Goal: Task Accomplishment & Management: Complete application form

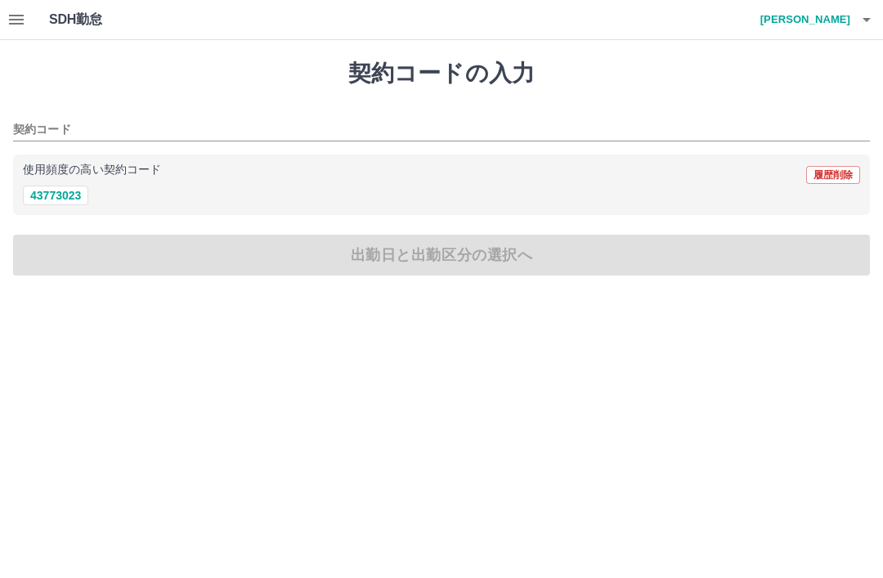
click at [56, 202] on button "43773023" at bounding box center [55, 196] width 65 height 20
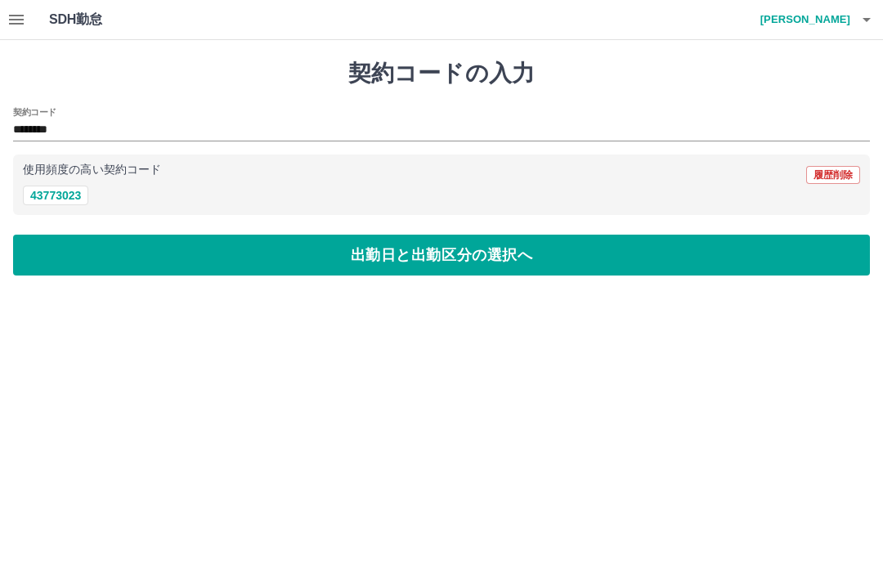
type input "********"
click at [488, 258] on button "出勤日と出勤区分の選択へ" at bounding box center [441, 255] width 857 height 41
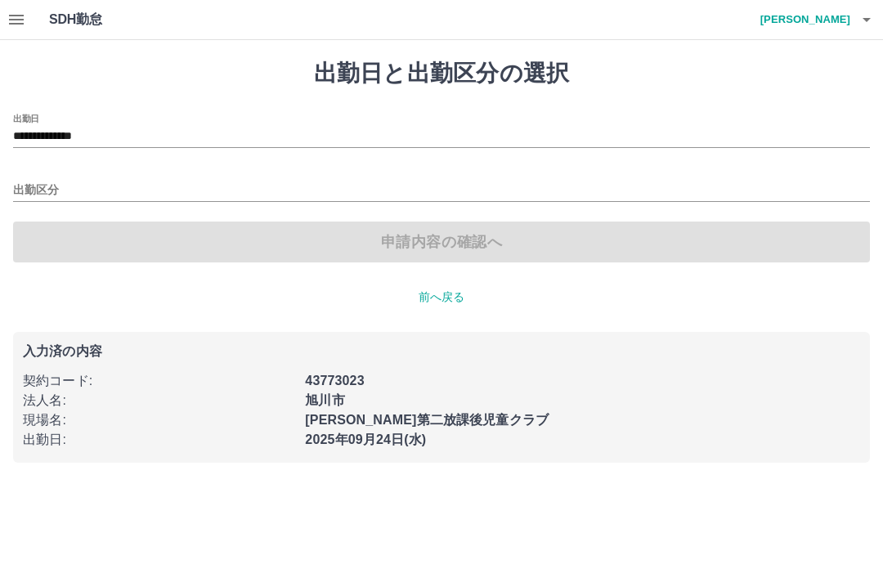
click at [84, 187] on input "出勤区分" at bounding box center [441, 191] width 857 height 20
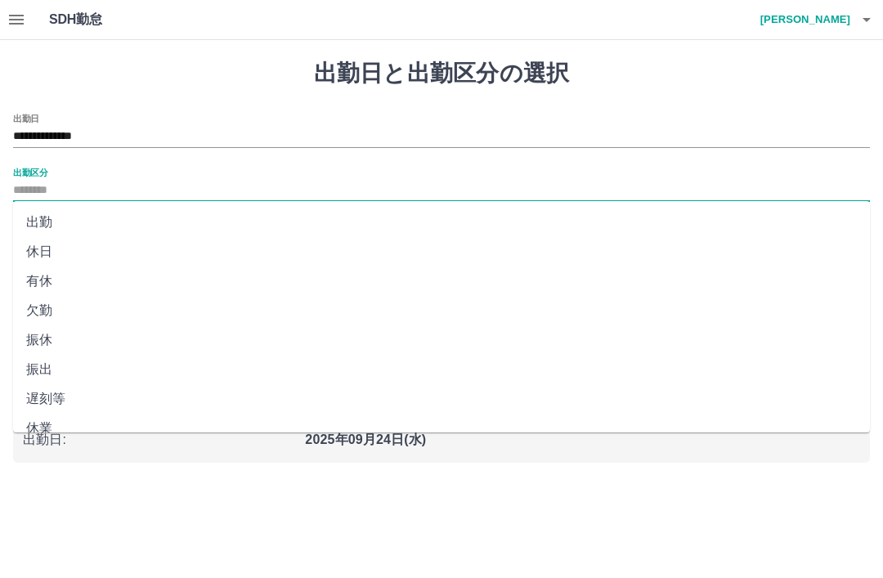
click at [66, 222] on li "出勤" at bounding box center [441, 222] width 857 height 29
type input "**"
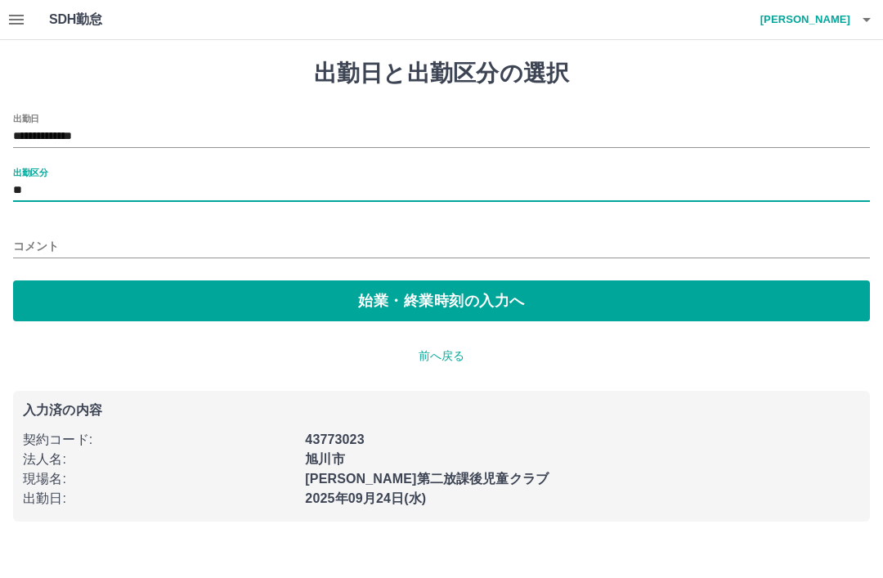
click at [461, 304] on button "始業・終業時刻の入力へ" at bounding box center [441, 301] width 857 height 41
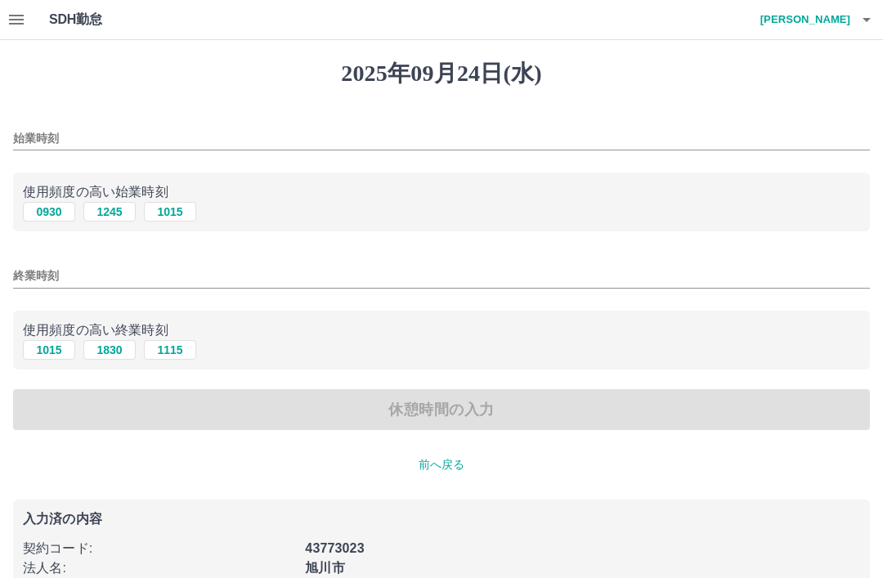
click at [110, 221] on button "1245" at bounding box center [109, 212] width 52 height 20
type input "****"
click at [117, 356] on button "1830" at bounding box center [109, 350] width 52 height 20
type input "****"
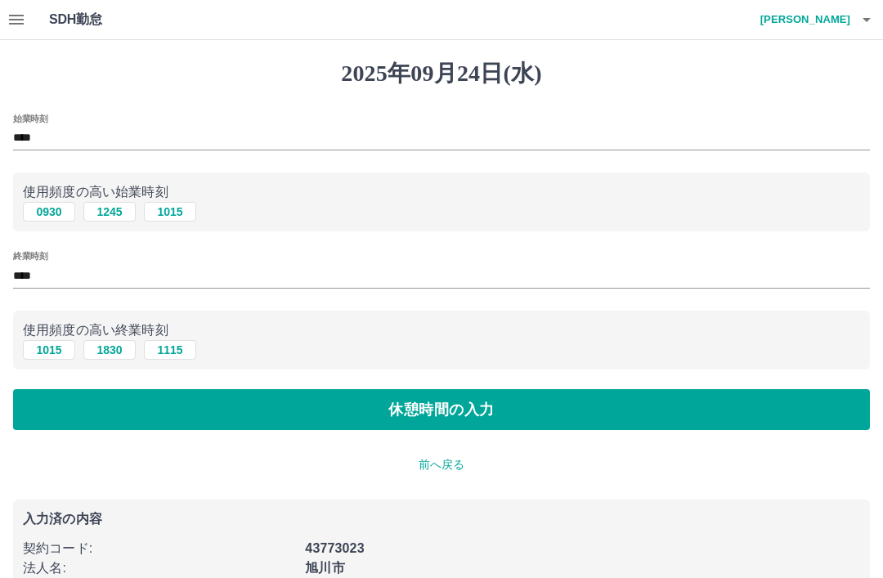
click at [507, 417] on button "休憩時間の入力" at bounding box center [441, 409] width 857 height 41
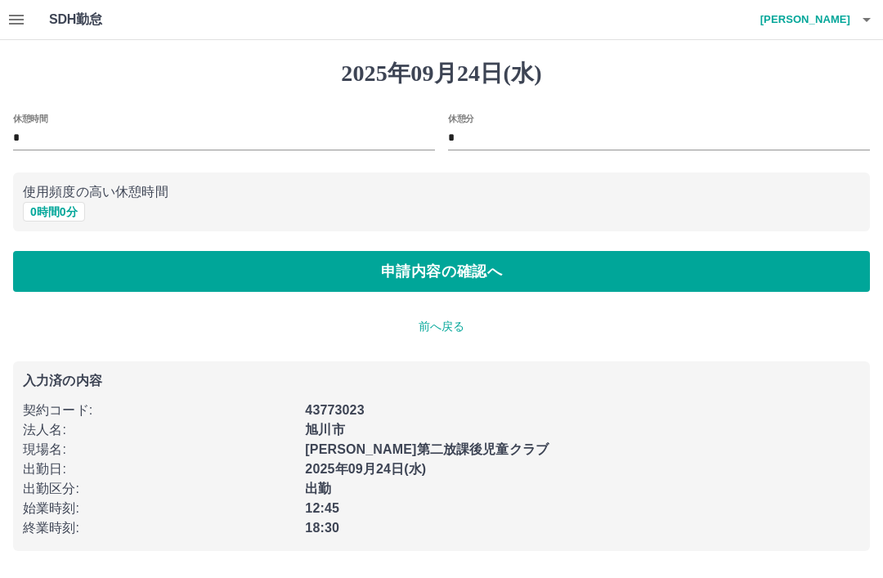
click at [504, 273] on button "申請内容の確認へ" at bounding box center [441, 271] width 857 height 41
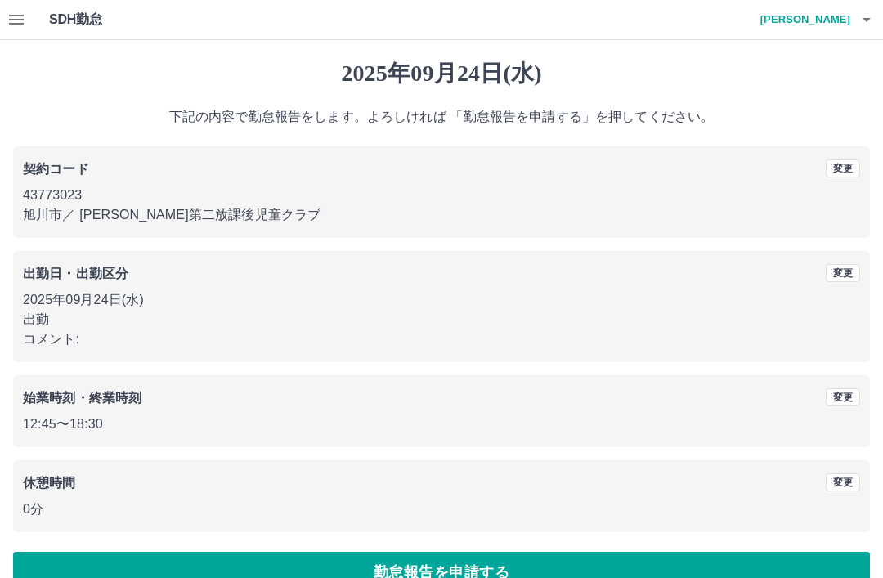
click at [19, 15] on icon "button" at bounding box center [16, 20] width 15 height 10
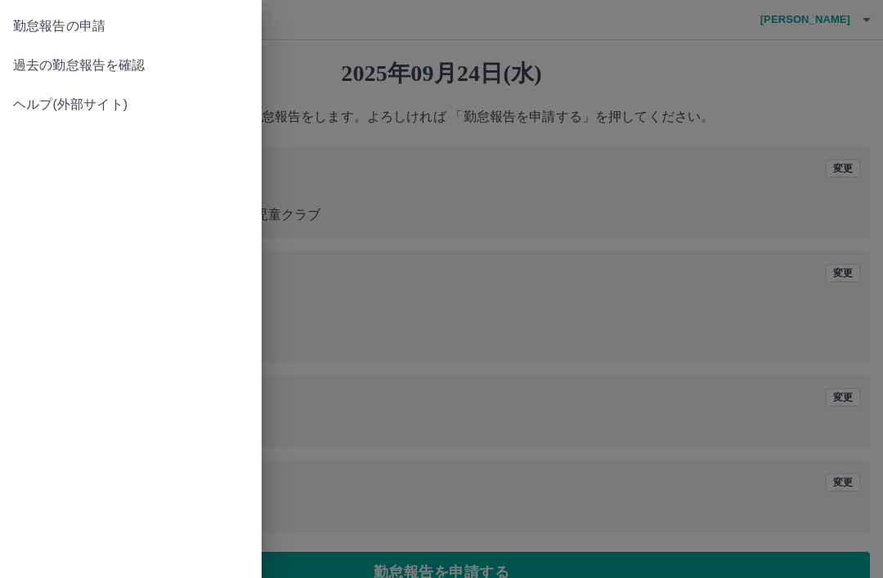
click at [142, 67] on span "過去の勤怠報告を確認" at bounding box center [131, 66] width 236 height 20
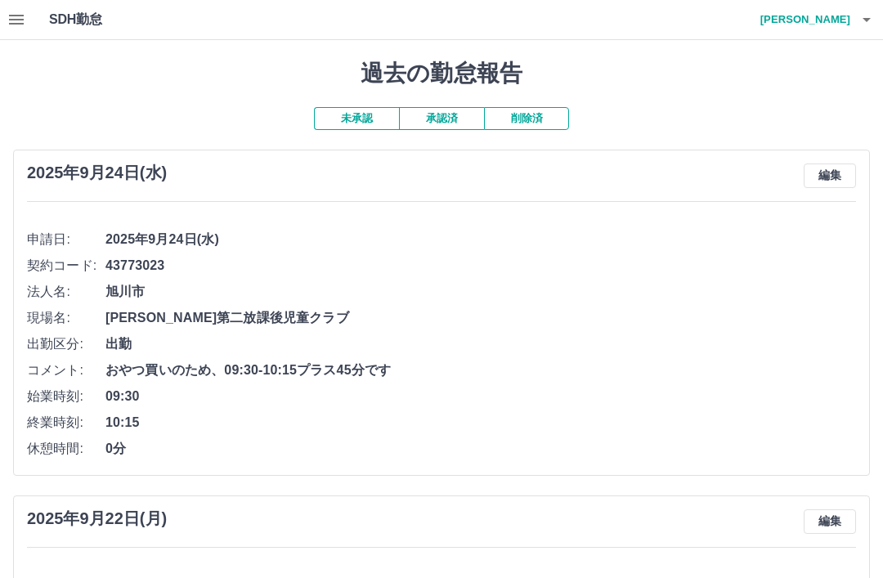
click at [14, 13] on icon "button" at bounding box center [17, 20] width 20 height 20
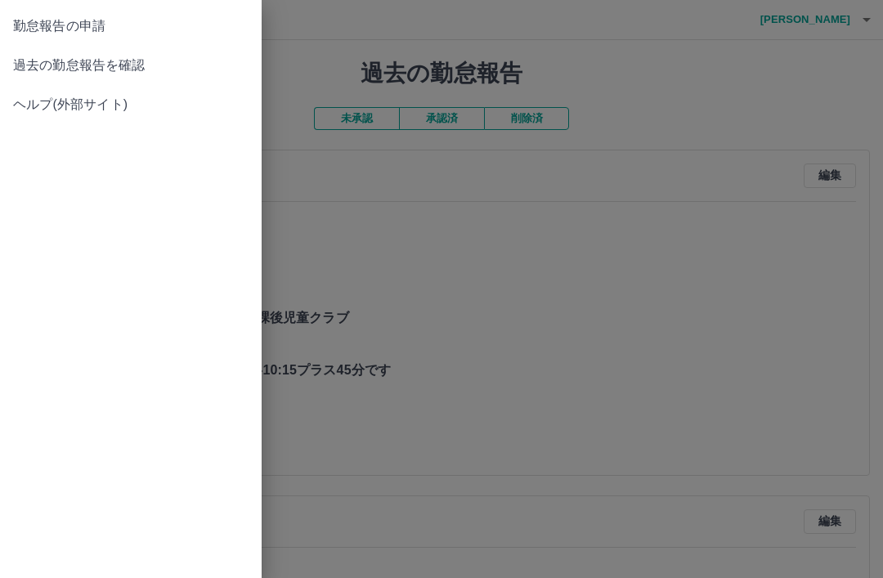
click at [126, 22] on span "勤怠報告の申請" at bounding box center [131, 26] width 236 height 20
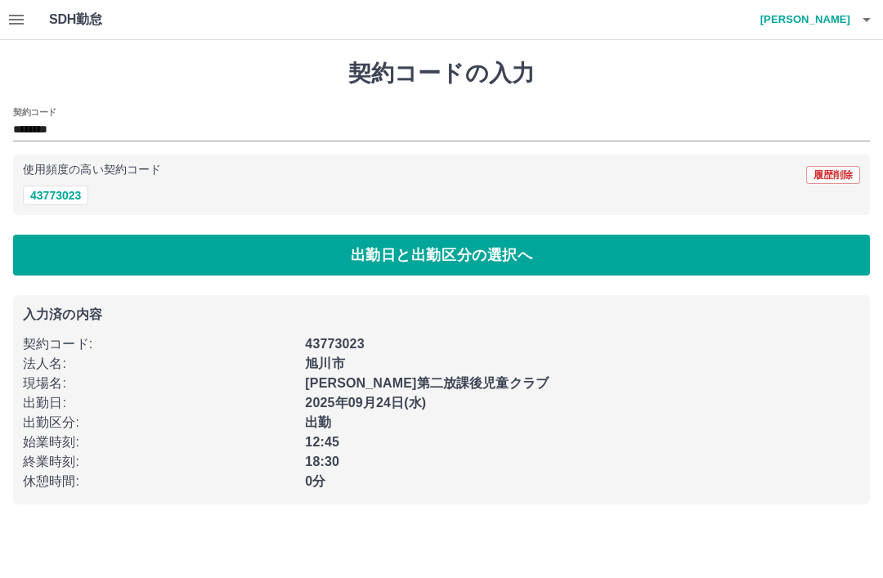
click at [453, 259] on button "出勤日と出勤区分の選択へ" at bounding box center [441, 255] width 857 height 41
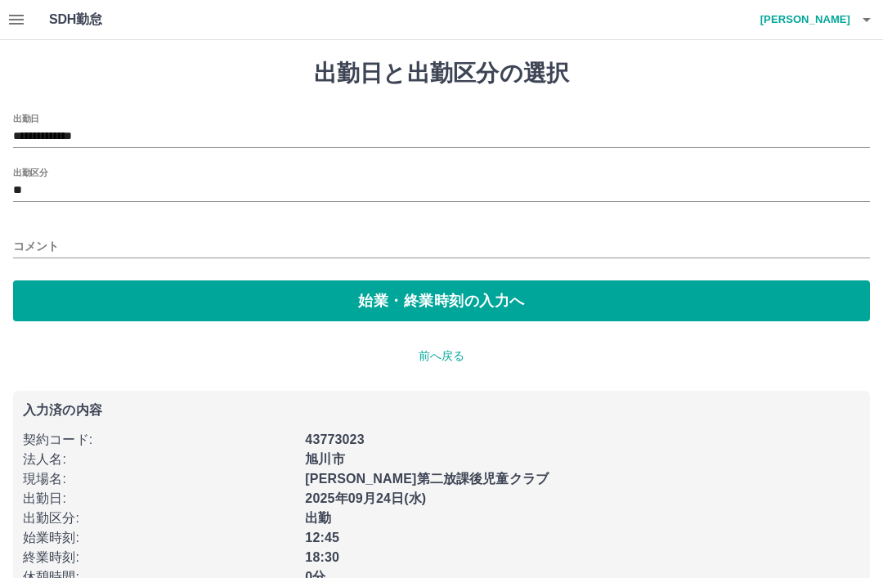
click at [492, 297] on button "始業・終業時刻の入力へ" at bounding box center [441, 301] width 857 height 41
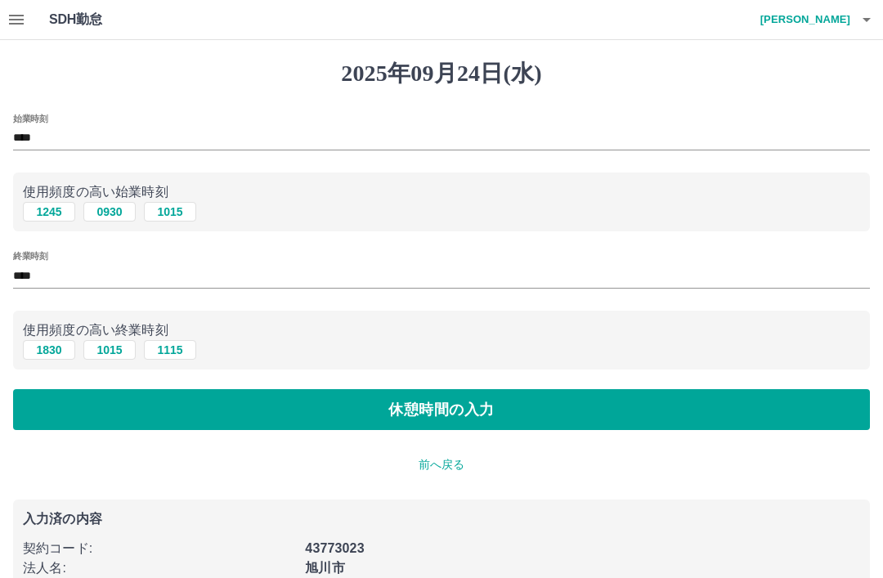
click at [490, 408] on button "休憩時間の入力" at bounding box center [441, 409] width 857 height 41
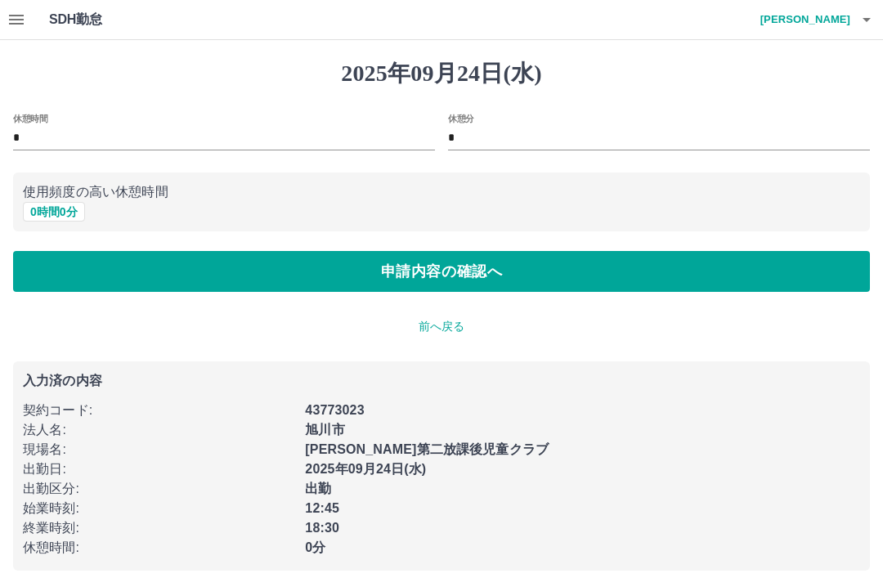
click at [469, 269] on button "申請内容の確認へ" at bounding box center [441, 271] width 857 height 41
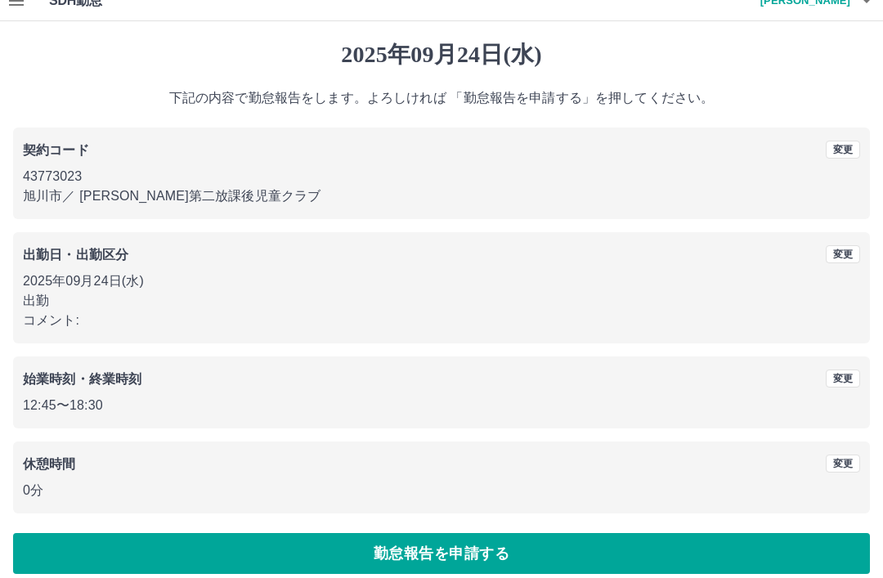
scroll to position [34, 0]
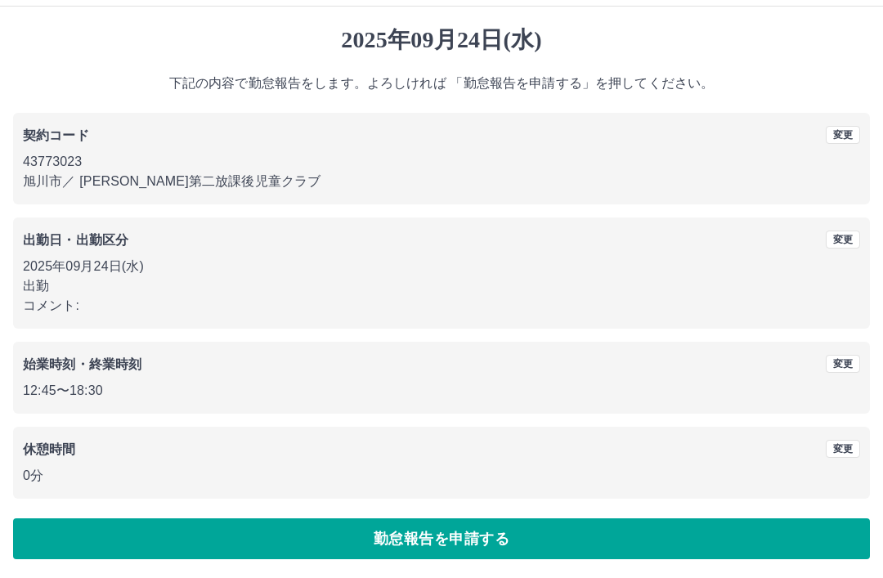
click at [448, 536] on button "勤怠報告を申請する" at bounding box center [441, 539] width 857 height 41
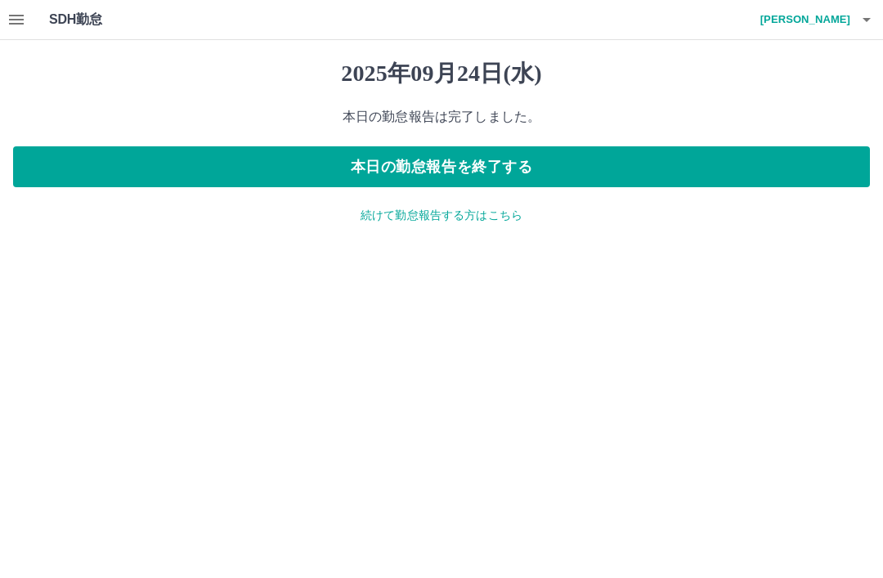
click at [498, 164] on button "本日の勤怠報告を終了する" at bounding box center [441, 166] width 857 height 41
